Goal: Navigation & Orientation: Find specific page/section

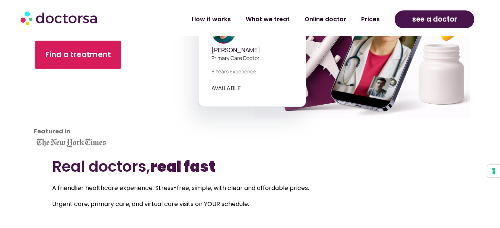
scroll to position [134, 0]
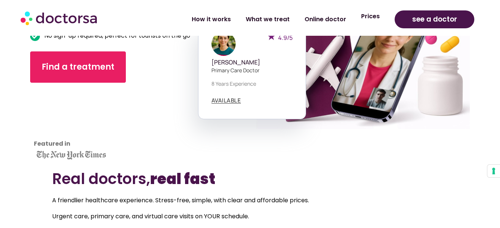
click at [374, 16] on link "Prices" at bounding box center [370, 16] width 33 height 17
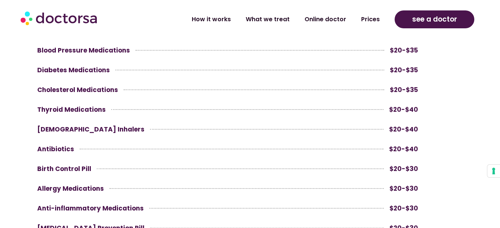
scroll to position [2025, 0]
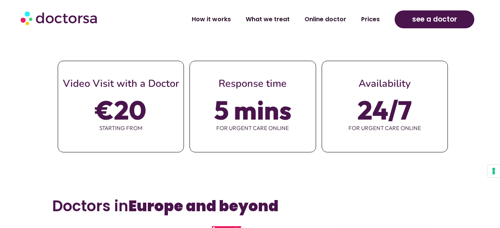
scroll to position [328, 0]
